Goal: Transaction & Acquisition: Subscribe to service/newsletter

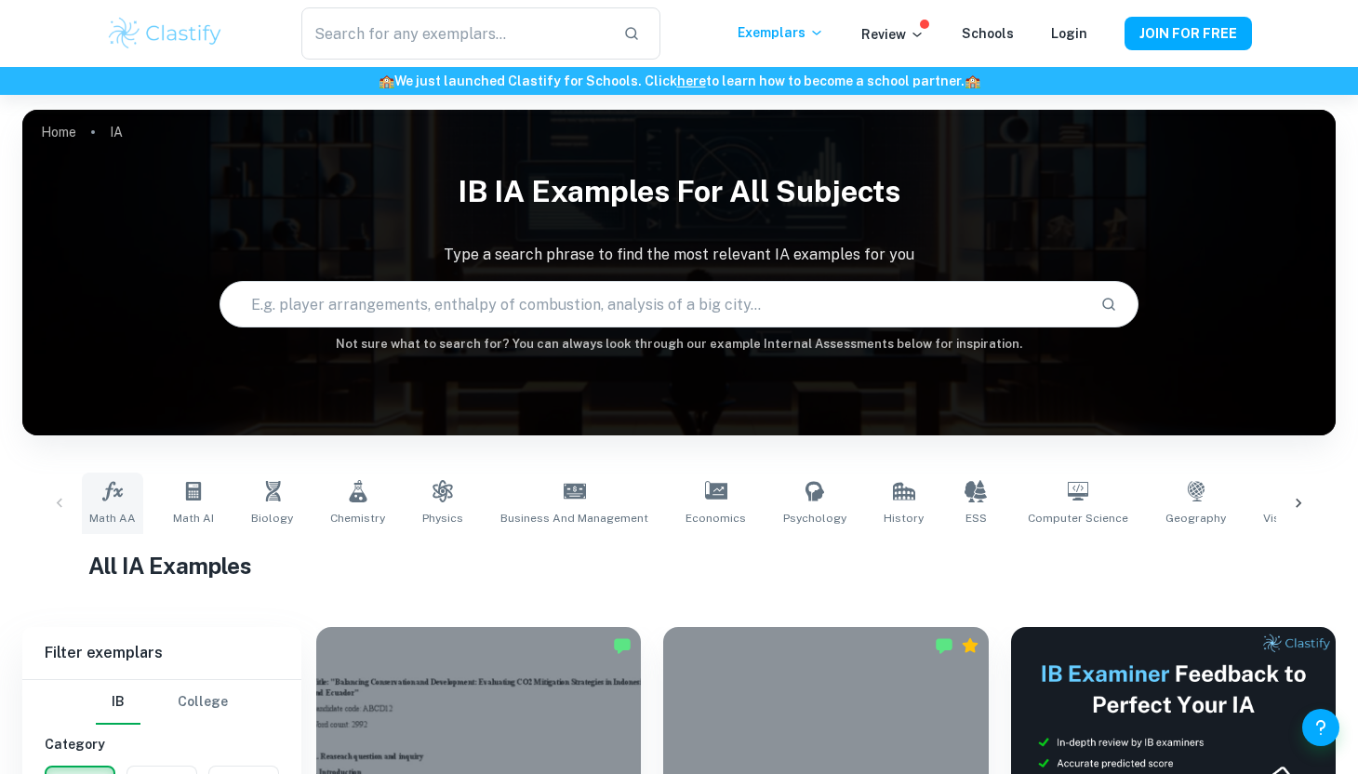
click at [108, 502] on link "Math AA" at bounding box center [112, 503] width 61 height 61
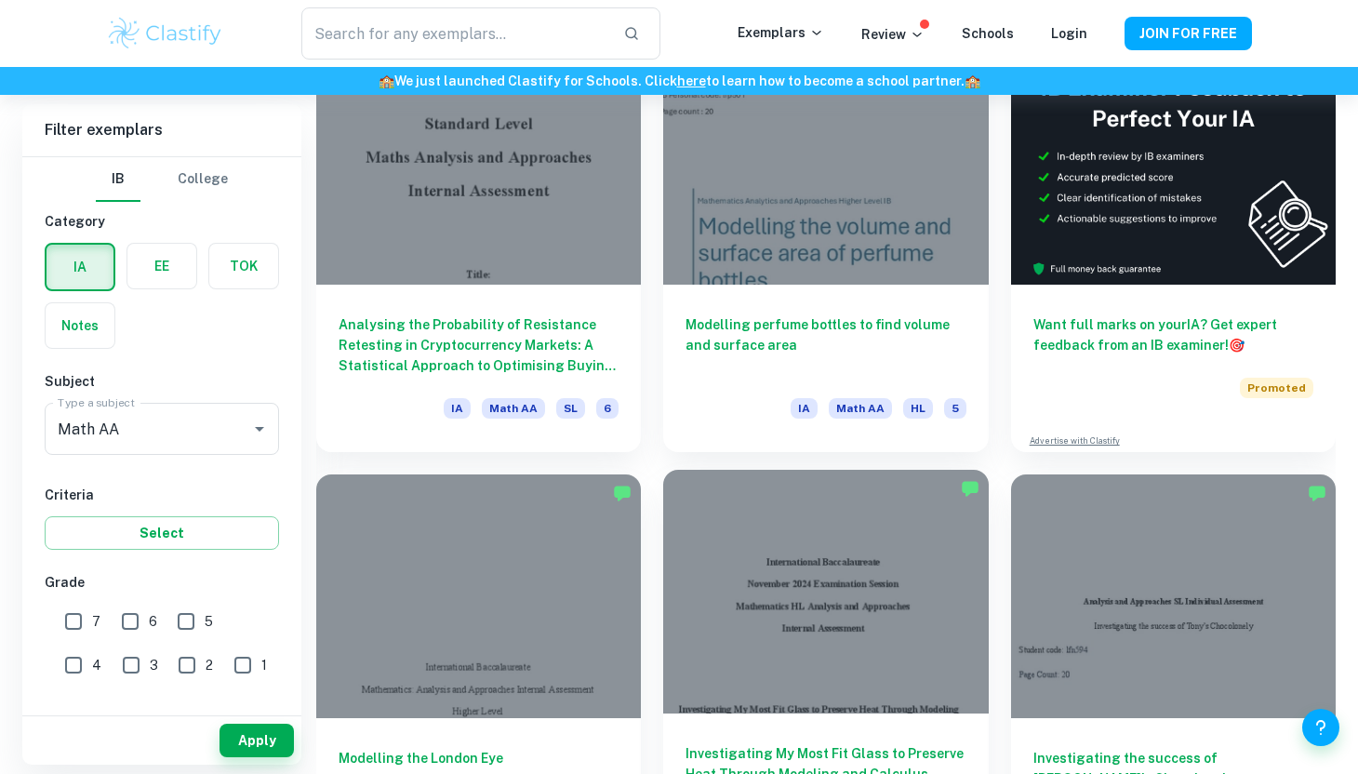
scroll to position [591, 0]
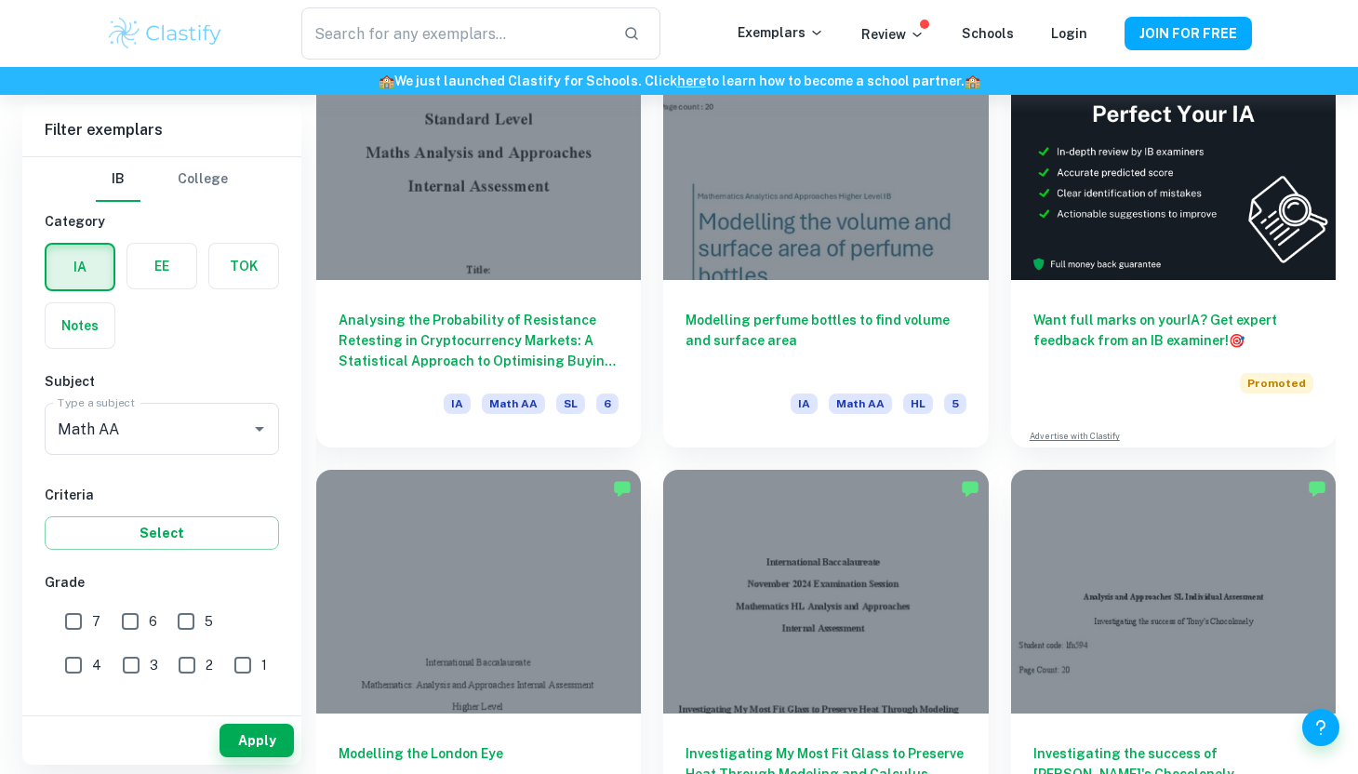
click at [84, 617] on input "7" at bounding box center [73, 621] width 37 height 37
checkbox input "true"
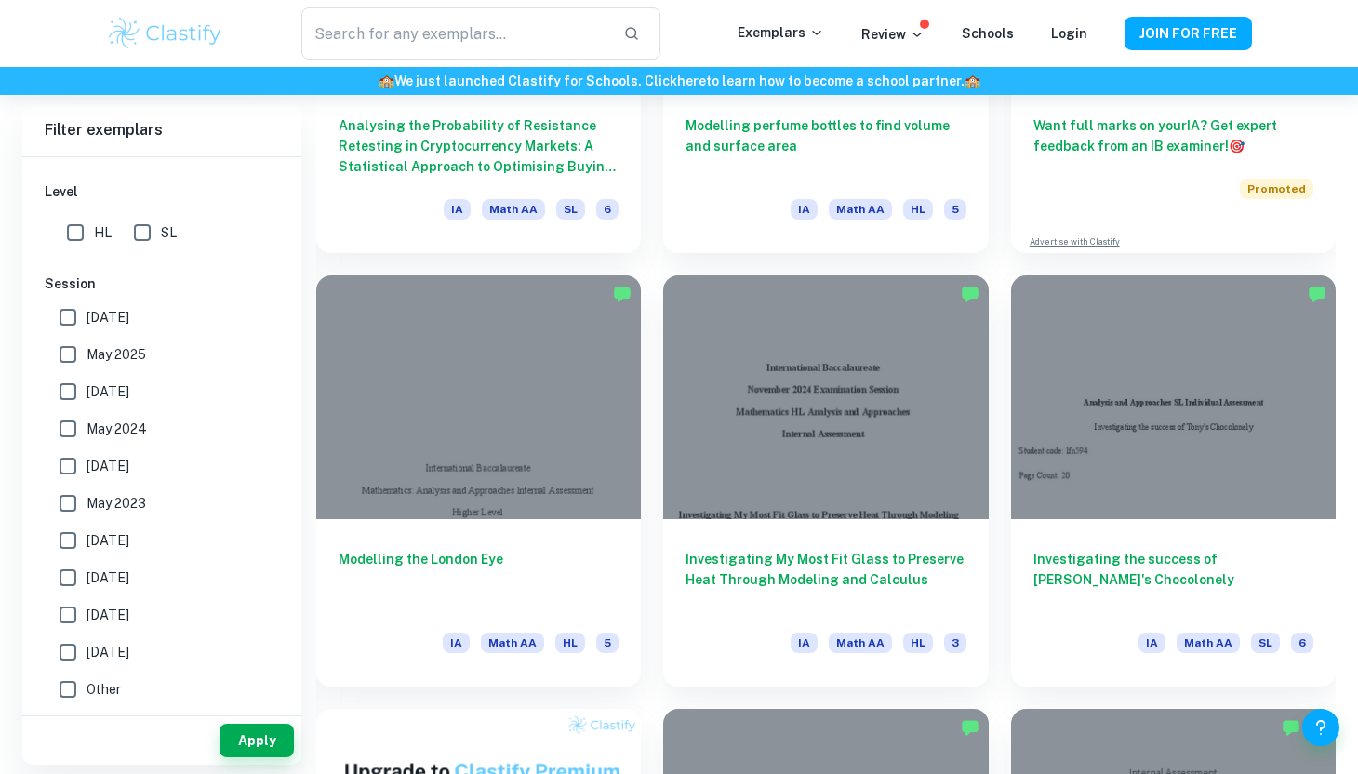
scroll to position [766, 0]
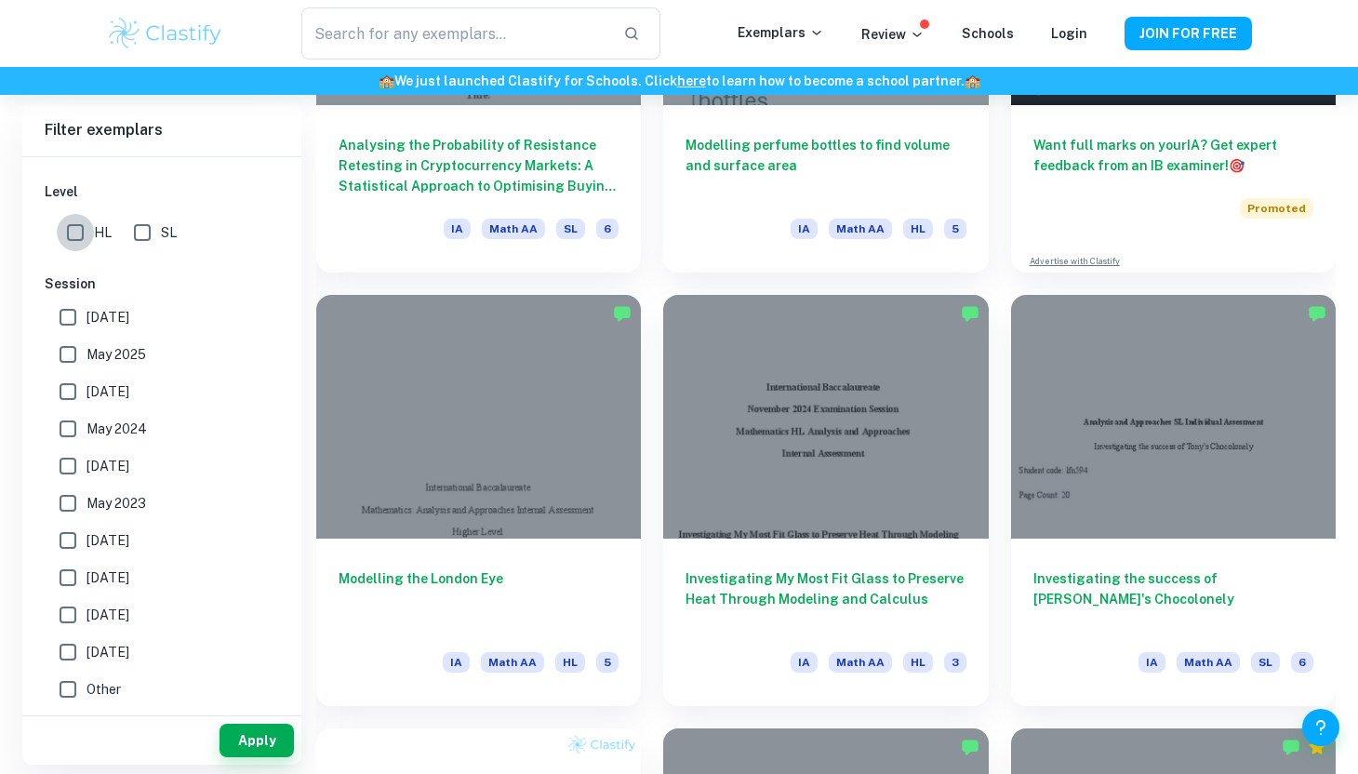
click at [70, 230] on input "HL" at bounding box center [75, 232] width 37 height 37
checkbox input "true"
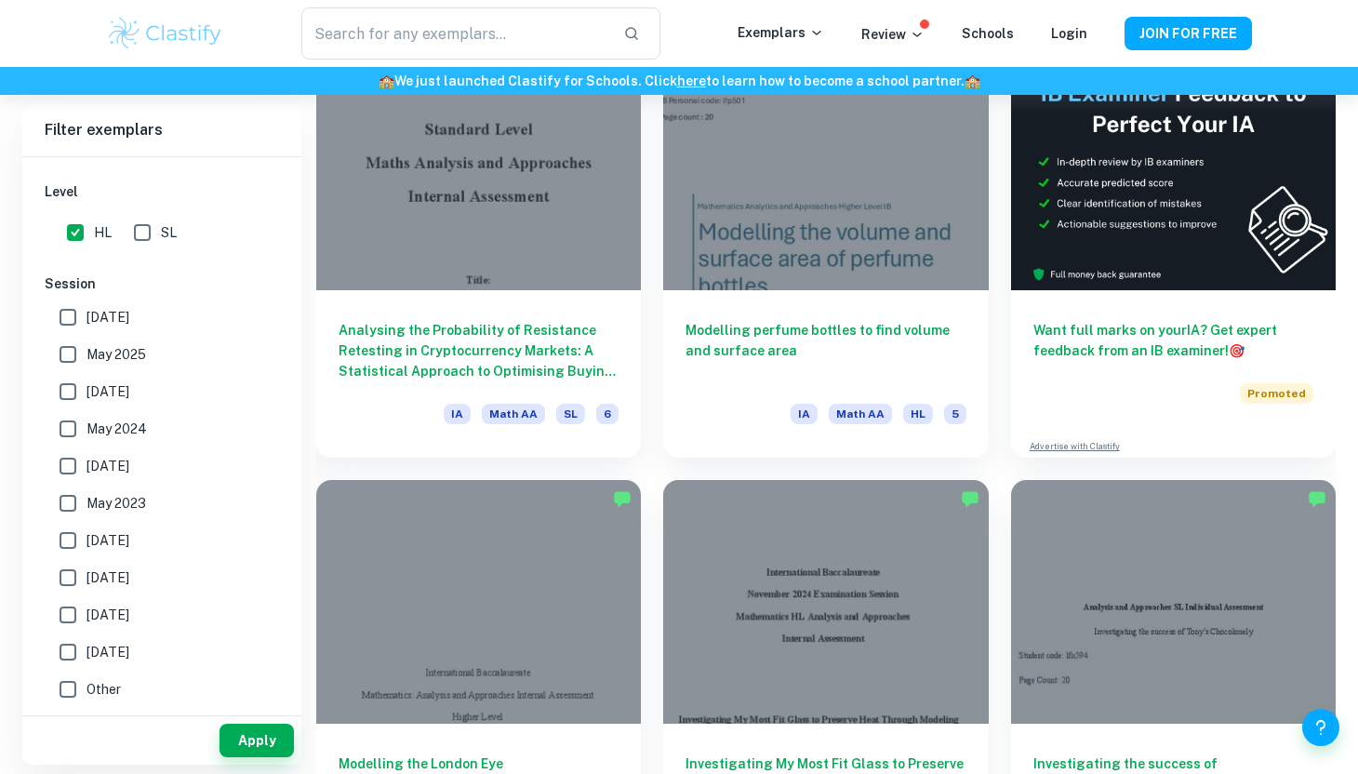
scroll to position [584, 0]
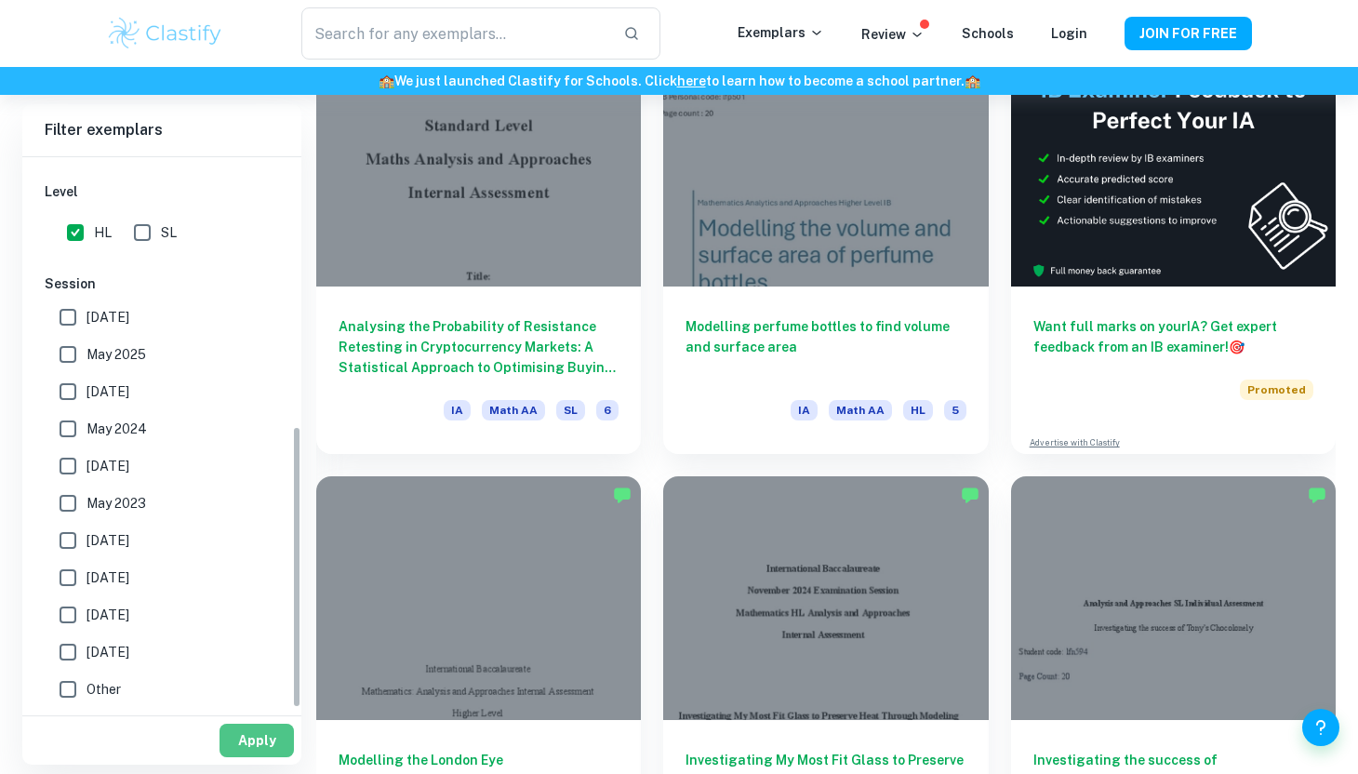
click at [260, 745] on button "Apply" at bounding box center [257, 740] width 74 height 33
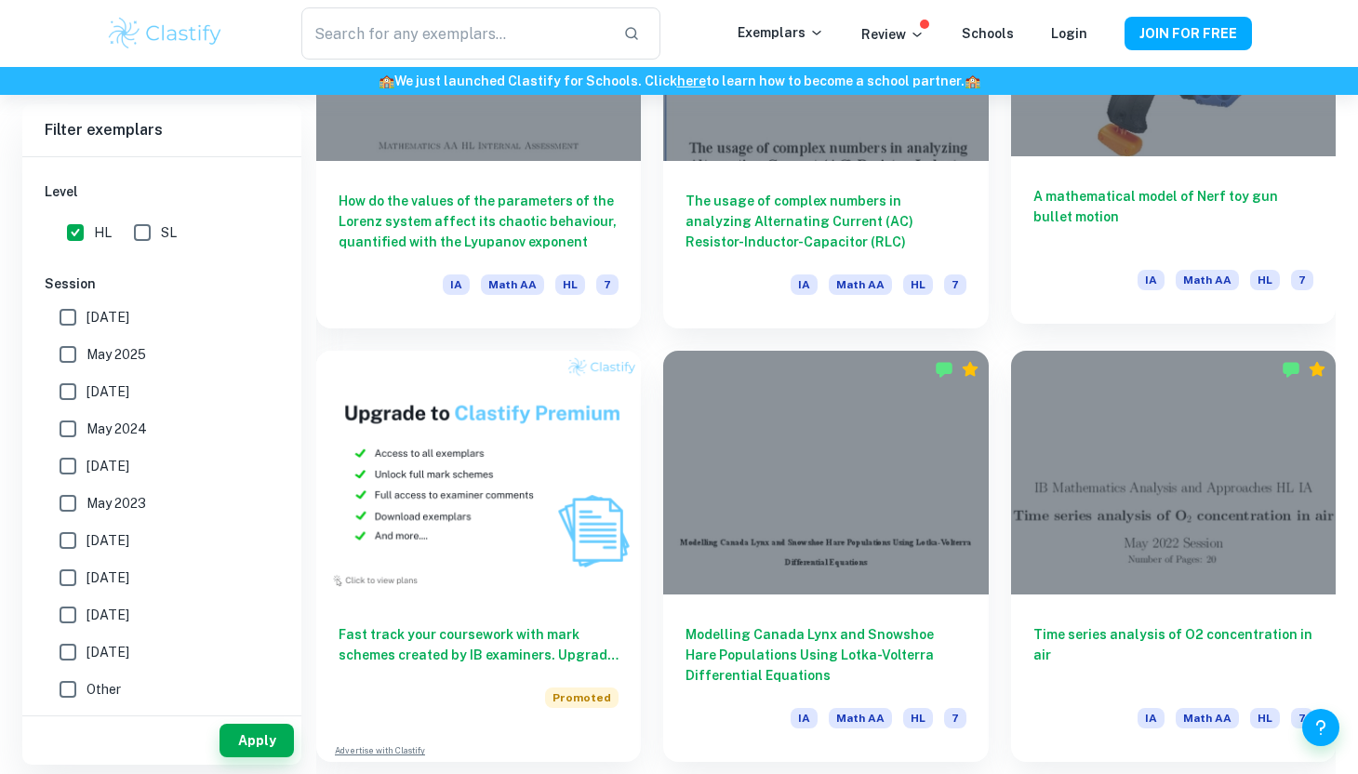
scroll to position [957, 0]
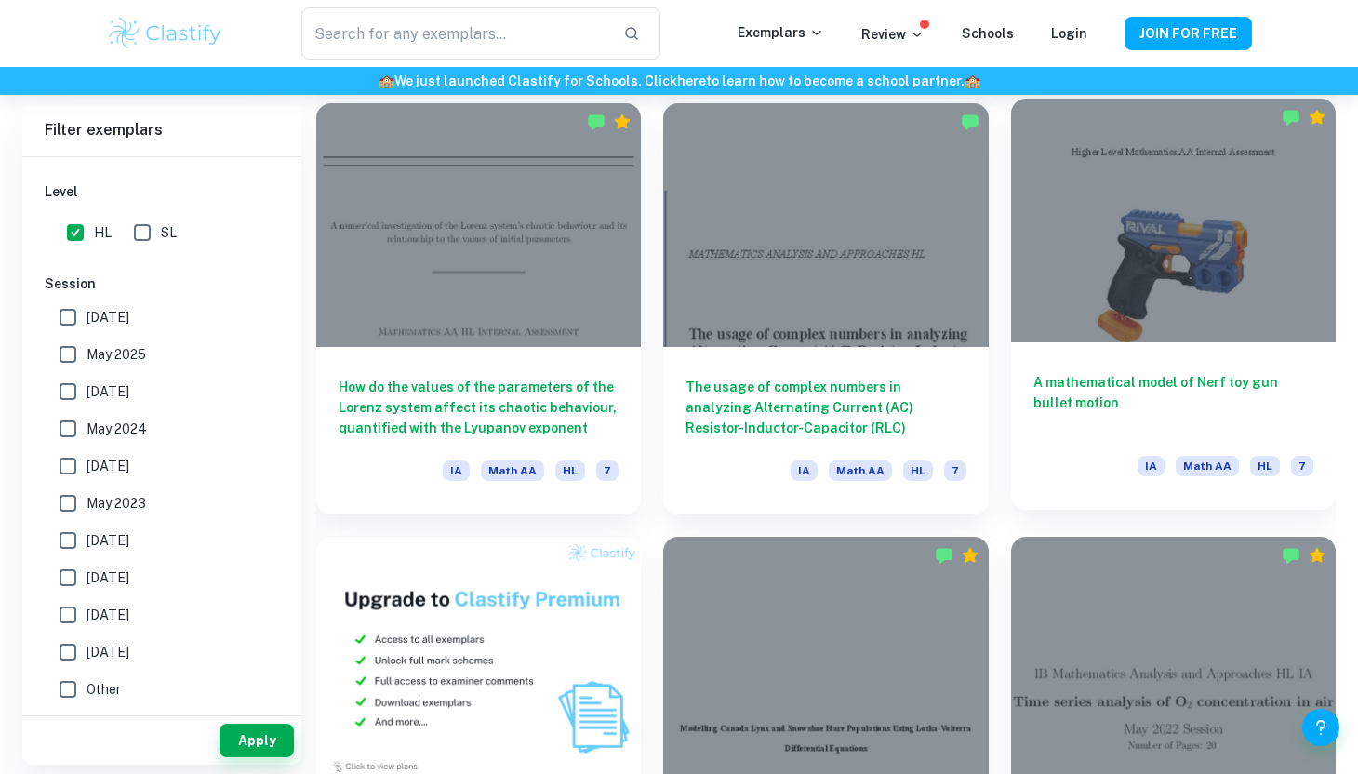
click at [1068, 281] on div at bounding box center [1173, 221] width 325 height 244
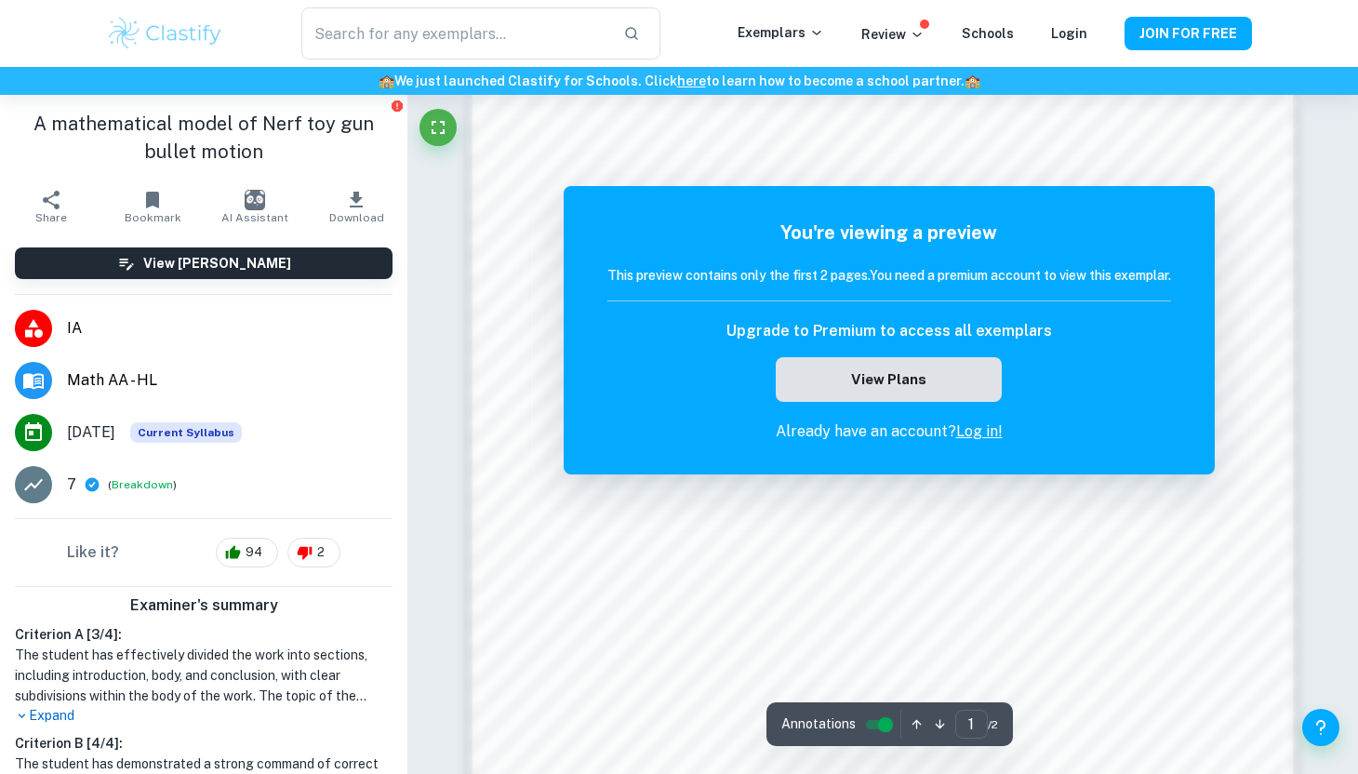
scroll to position [1187, 0]
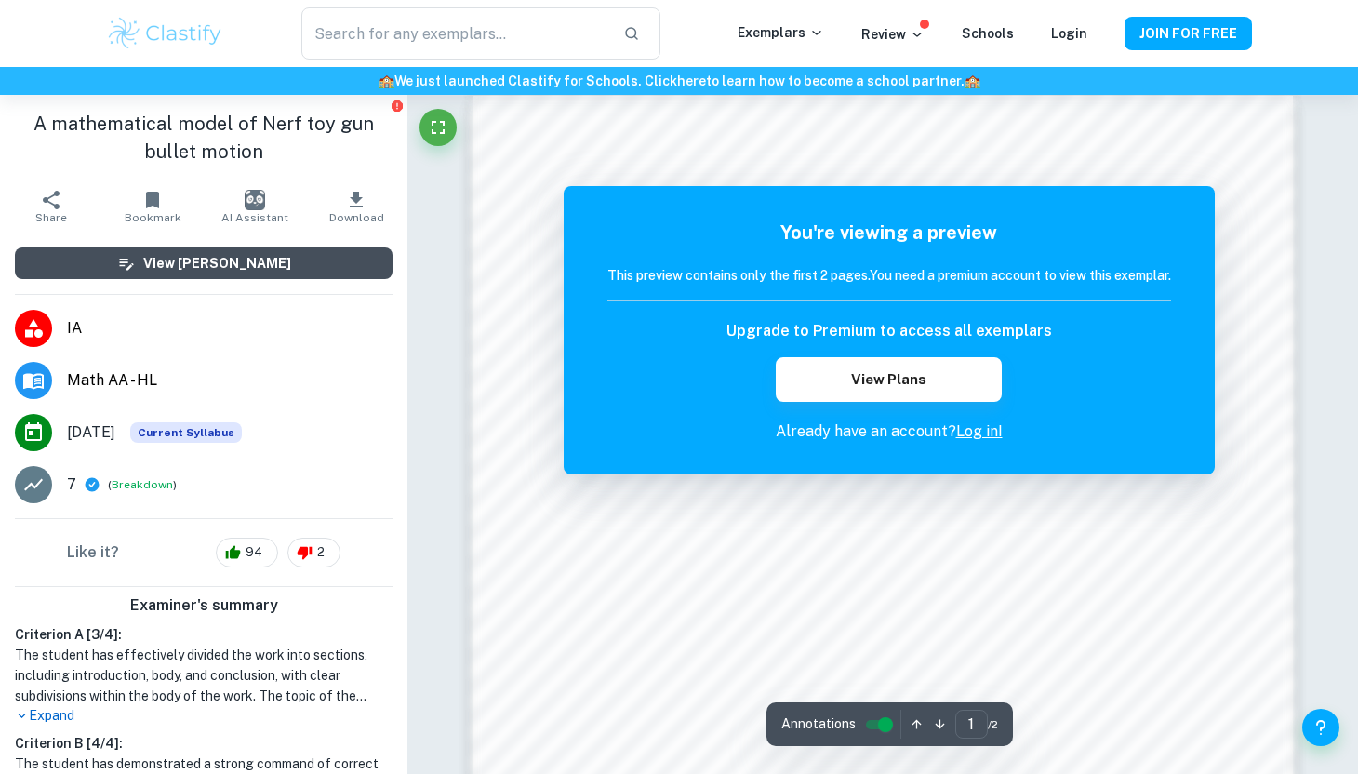
click at [340, 268] on button "View [PERSON_NAME]" at bounding box center [204, 263] width 378 height 32
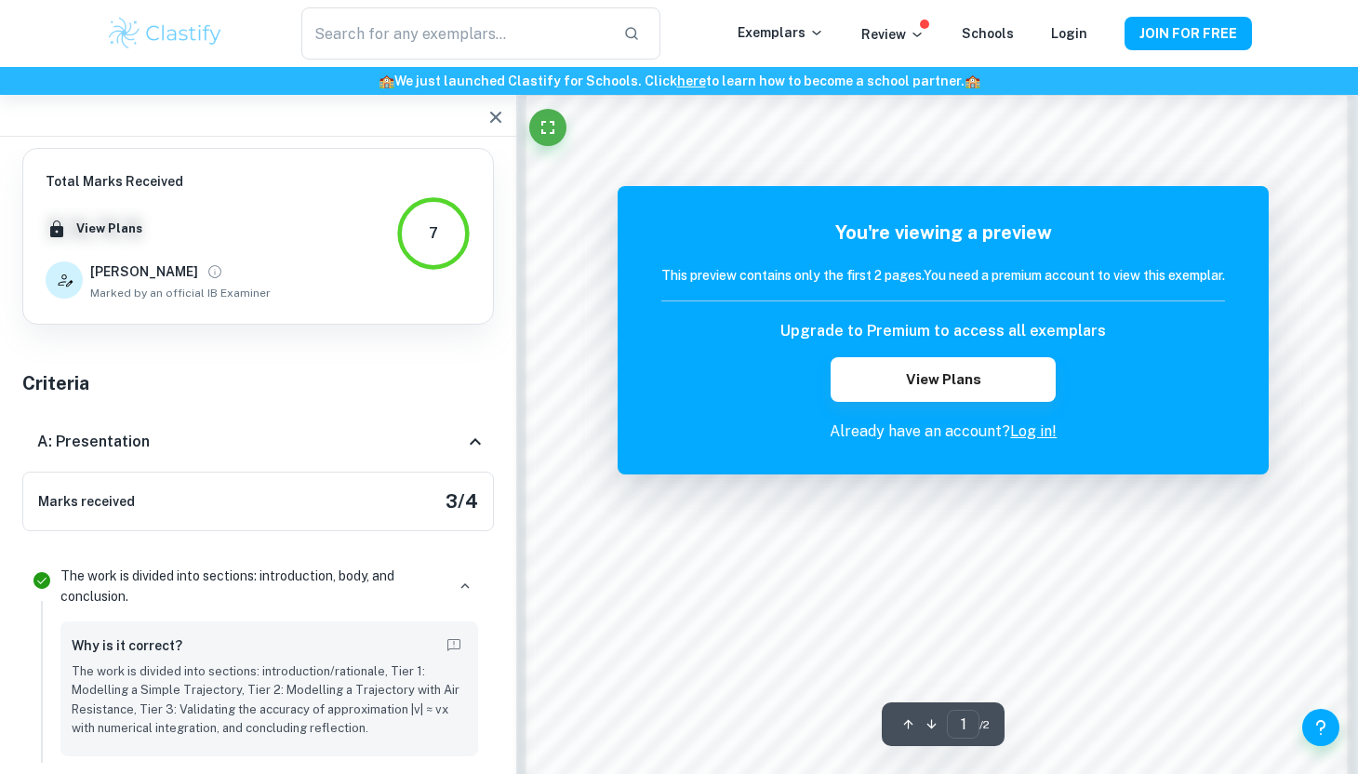
click at [845, 327] on h6 "Upgrade to Premium to access all exemplars" at bounding box center [944, 331] width 326 height 22
click at [858, 362] on button "View Plans" at bounding box center [943, 379] width 225 height 45
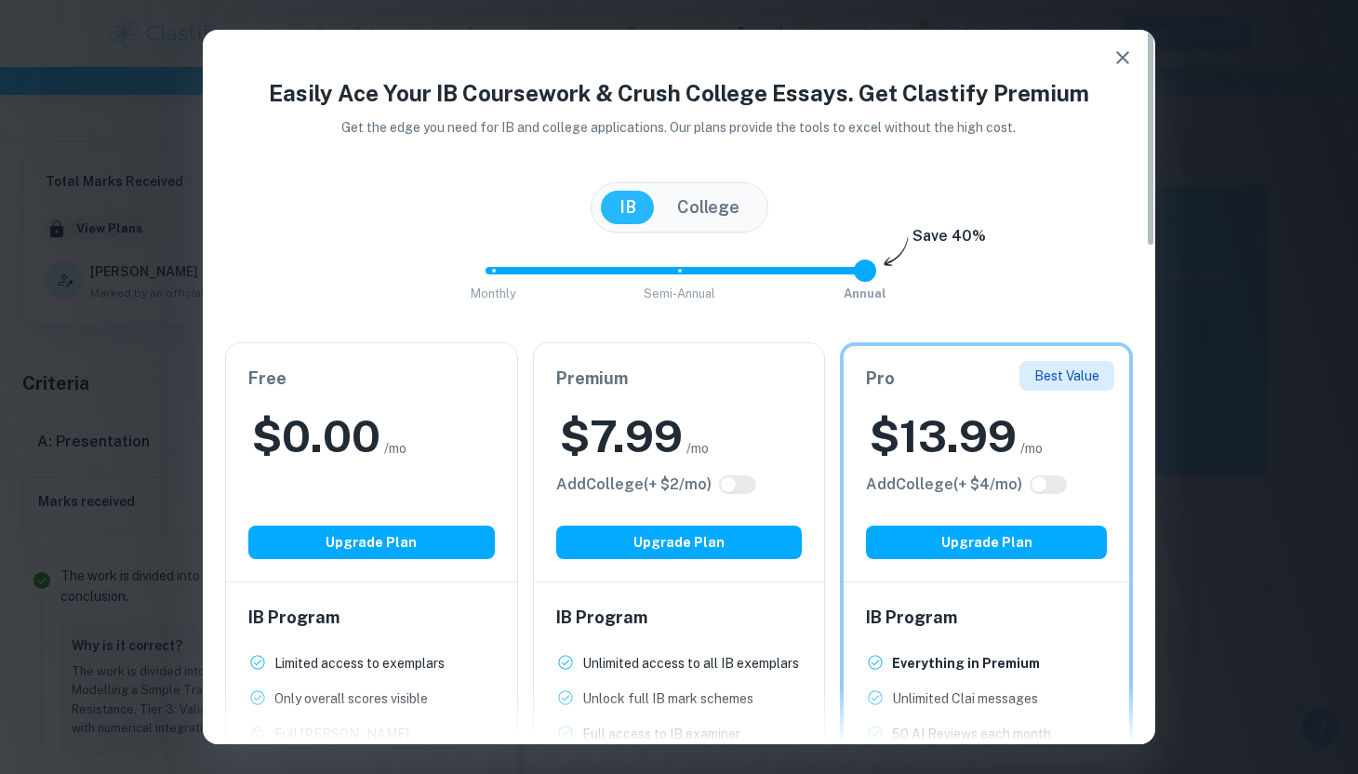
click at [407, 520] on div "Free $ 0.00 /mo Add College (+ $ 2 /mo) Upgrade Plan" at bounding box center [371, 462] width 291 height 238
click at [407, 538] on button "Upgrade Plan" at bounding box center [371, 542] width 247 height 33
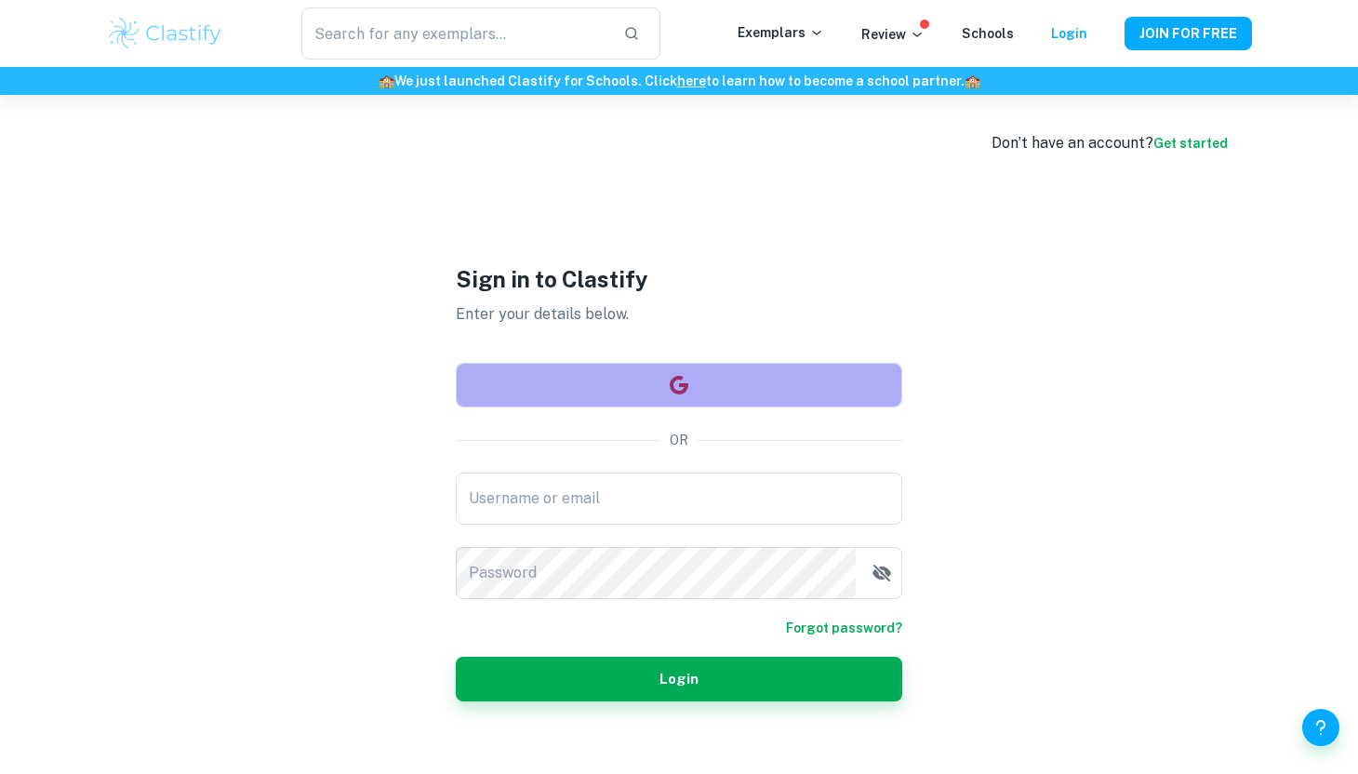
click at [693, 394] on button "button" at bounding box center [679, 385] width 447 height 45
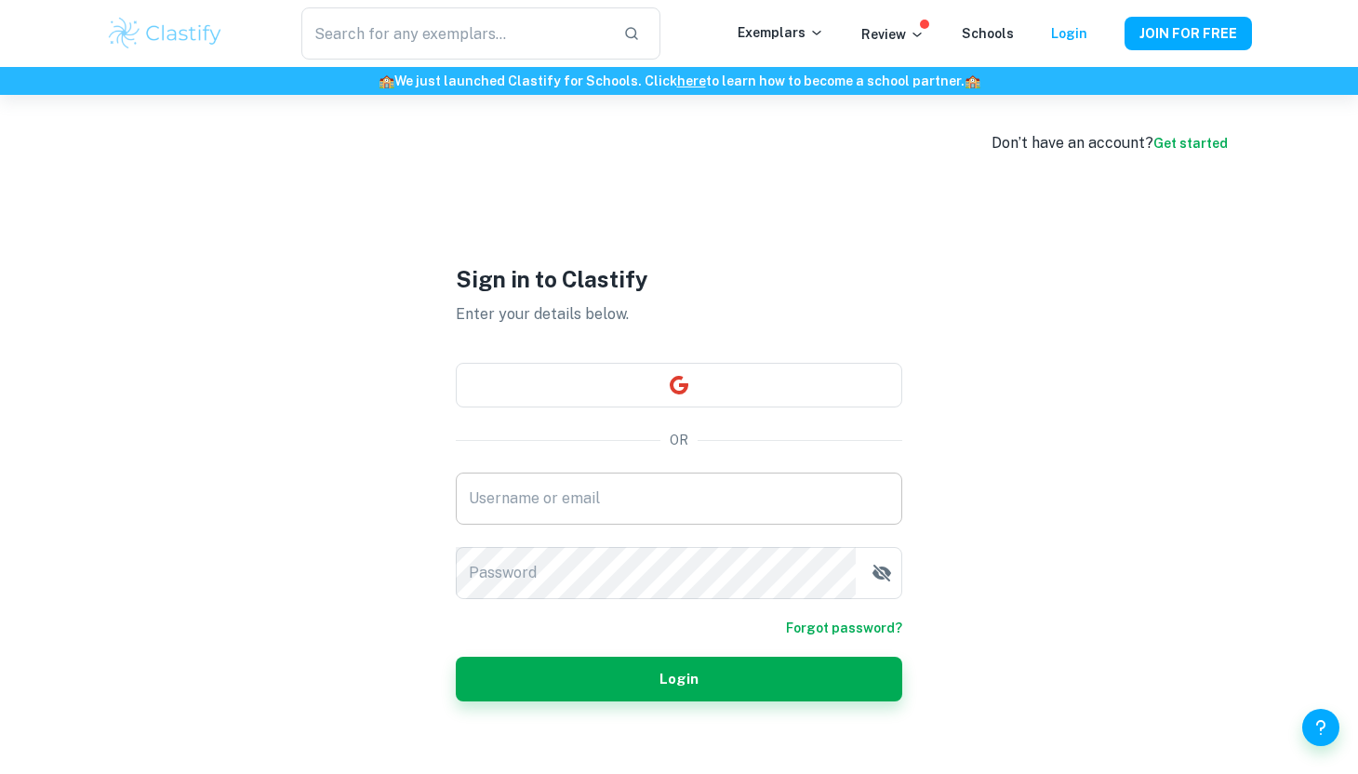
click at [620, 493] on input "Username or email" at bounding box center [679, 499] width 447 height 52
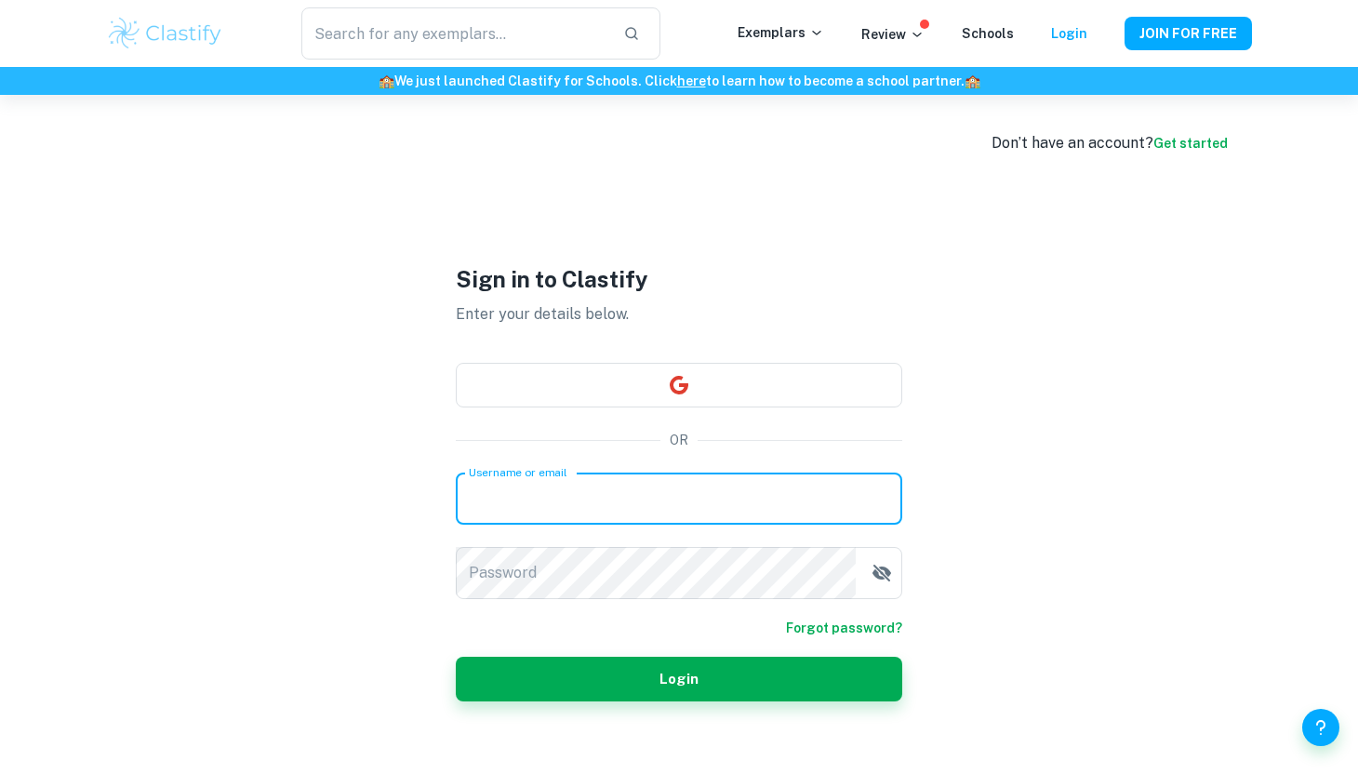
type input "[EMAIL_ADDRESS][DOMAIN_NAME]"
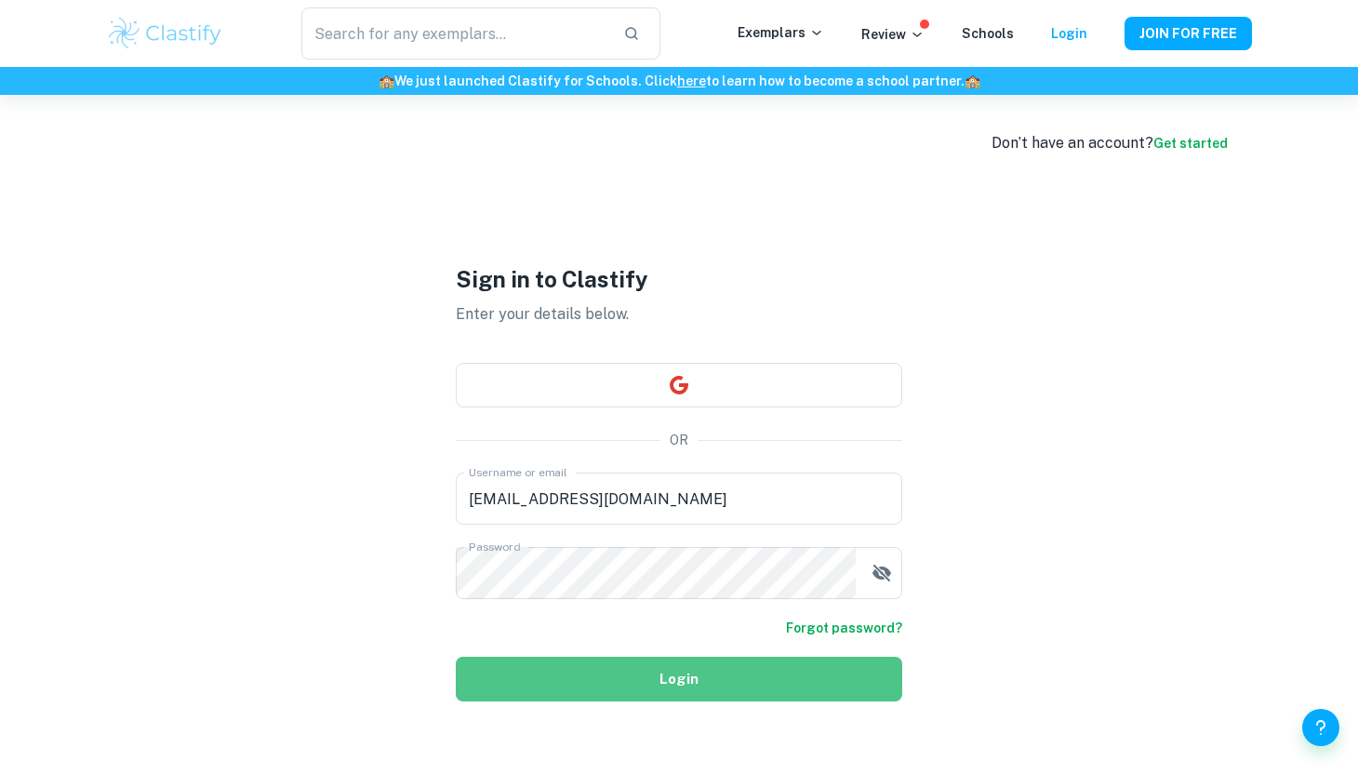
click at [616, 687] on button "Login" at bounding box center [679, 679] width 447 height 45
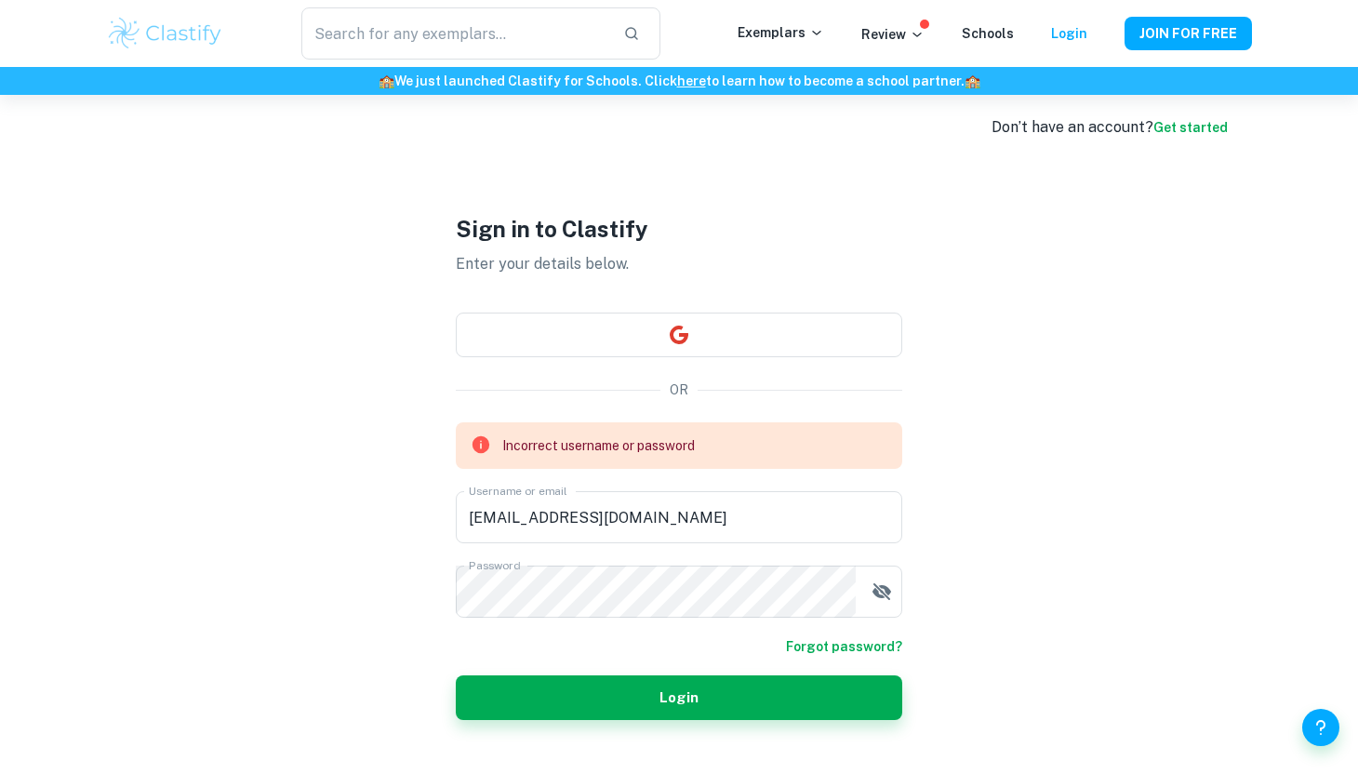
scroll to position [13, 0]
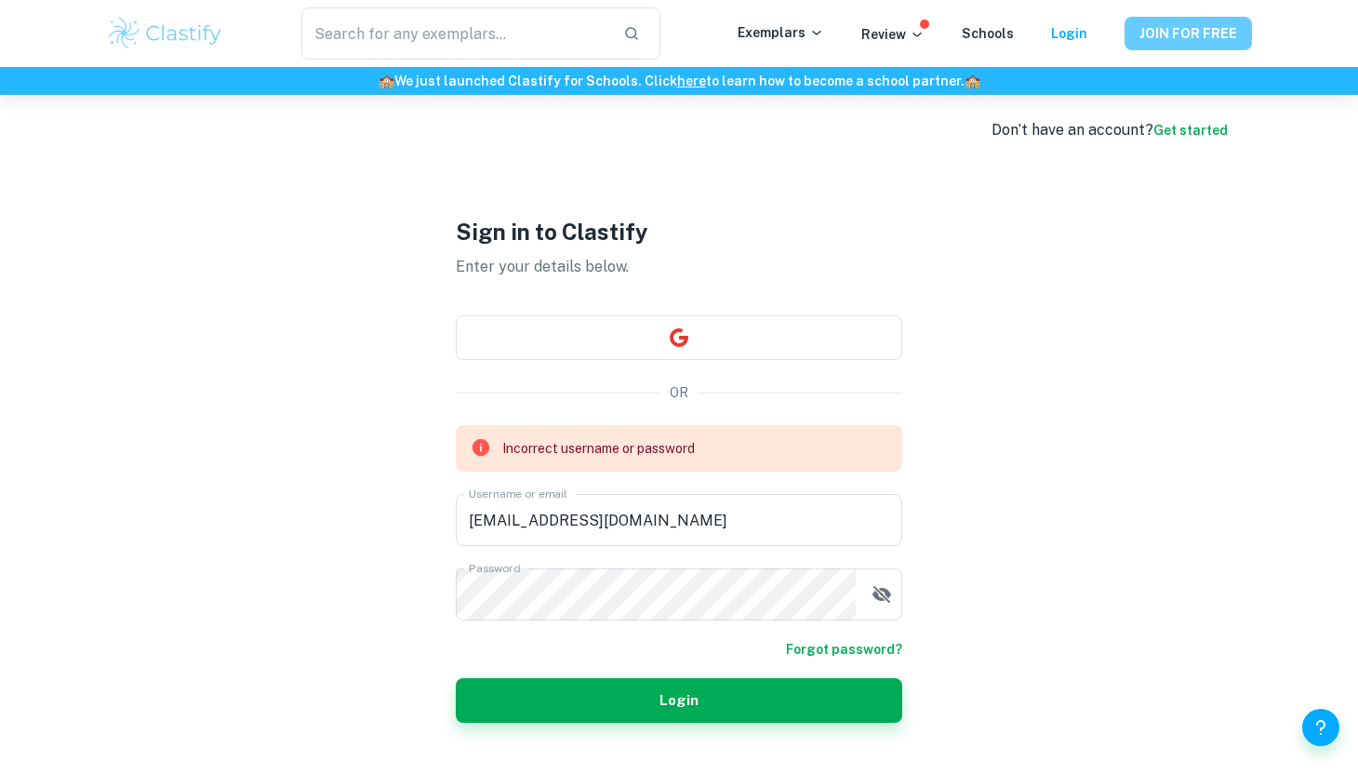
click at [1188, 29] on button "JOIN FOR FREE" at bounding box center [1188, 33] width 127 height 33
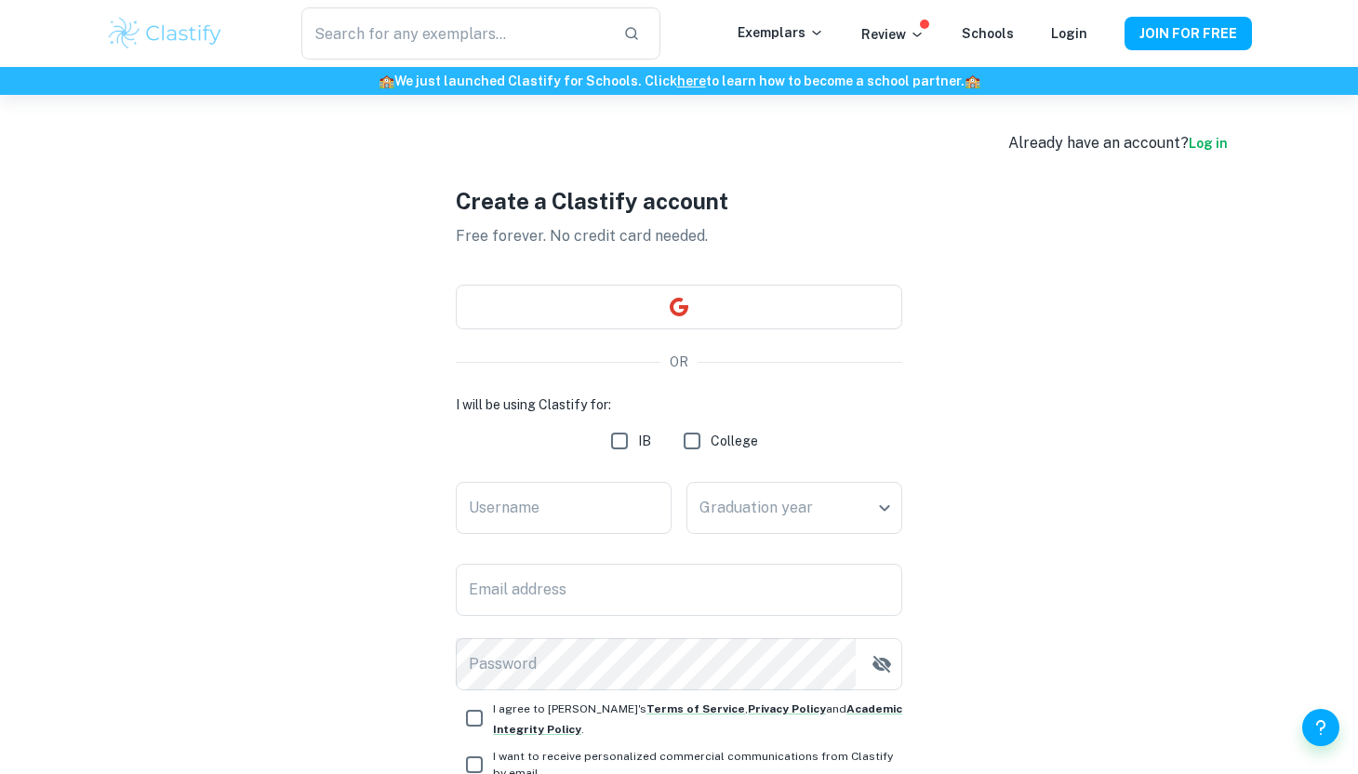
scroll to position [151, 0]
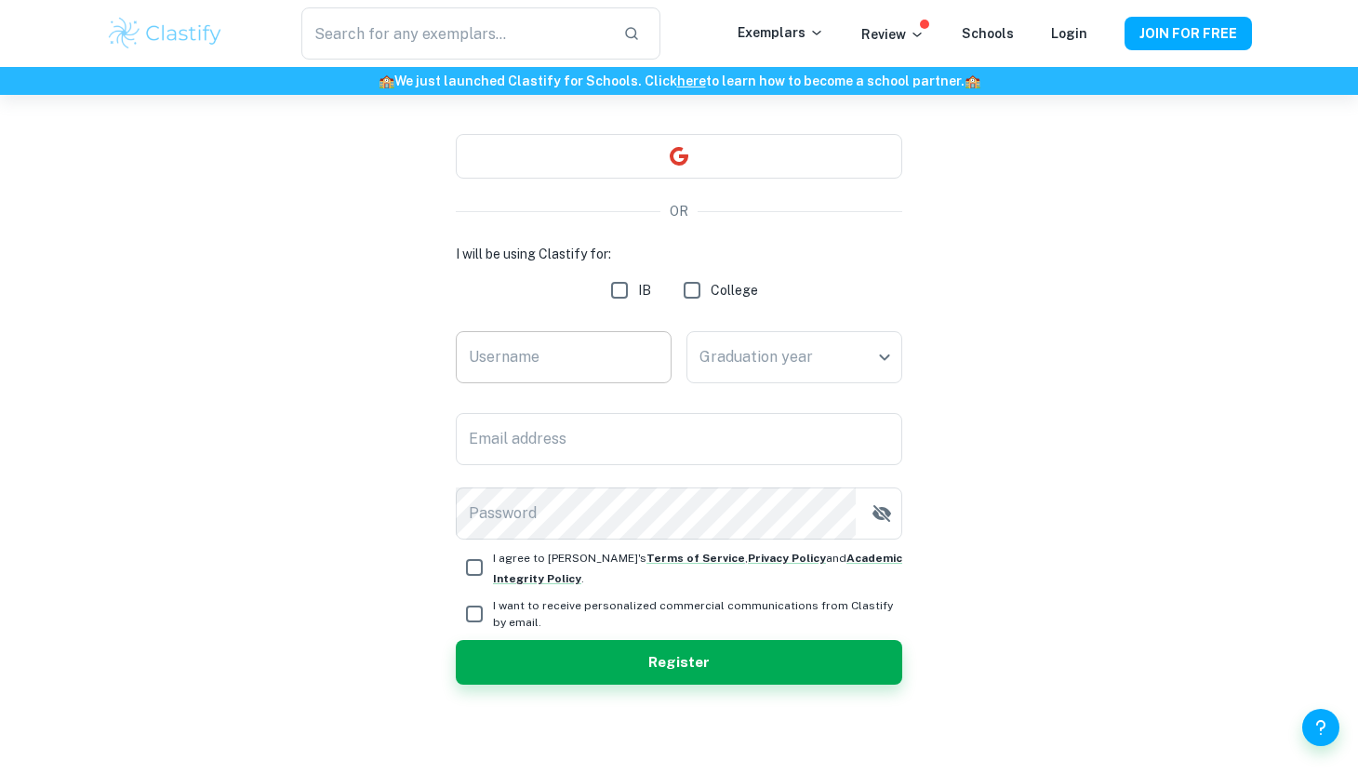
click at [554, 368] on input "Username" at bounding box center [564, 357] width 216 height 52
type input "Celineabuomar"
click at [538, 464] on div "I will be using Clastify for: IB College Username Celineabuomar Username Gradua…" at bounding box center [679, 392] width 447 height 296
click at [549, 413] on input "Email address" at bounding box center [679, 439] width 447 height 52
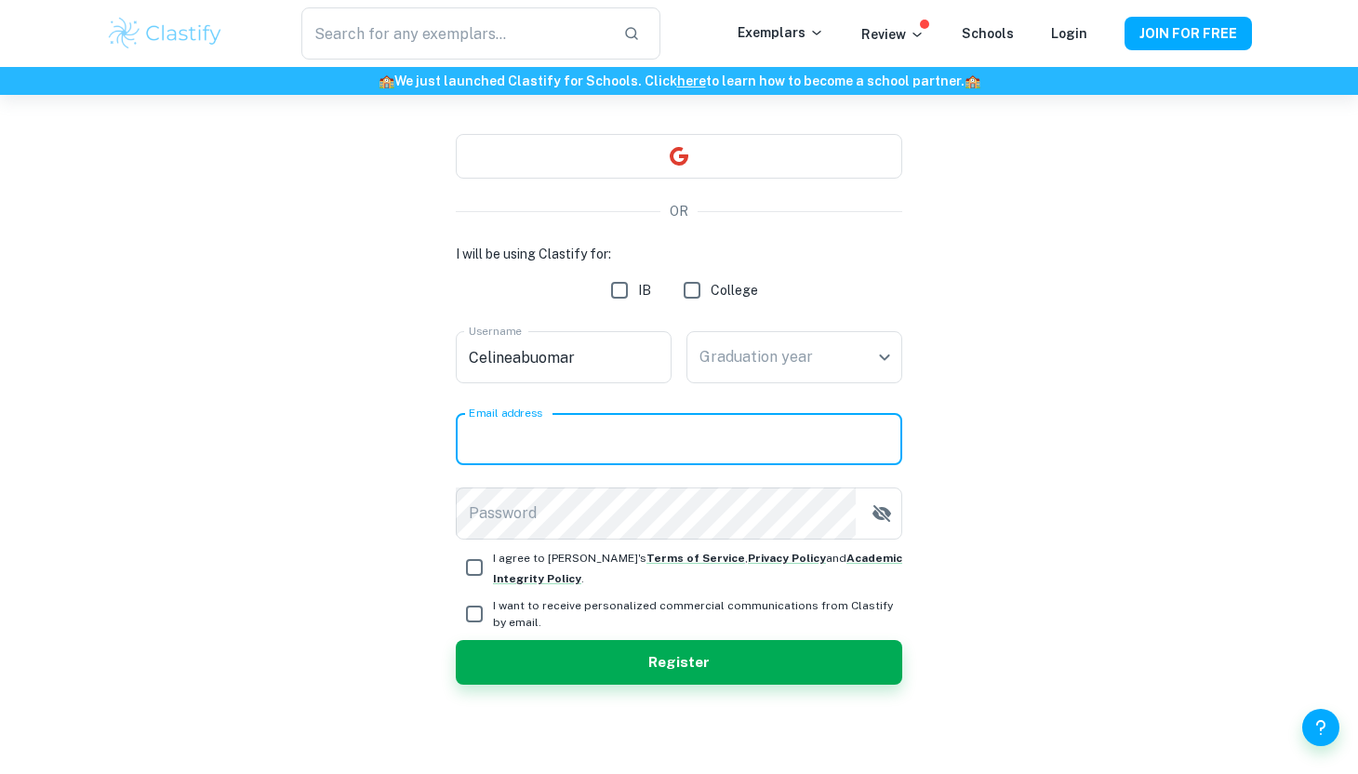
type input "[EMAIL_ADDRESS][DOMAIN_NAME]"
